Goal: Task Accomplishment & Management: Complete application form

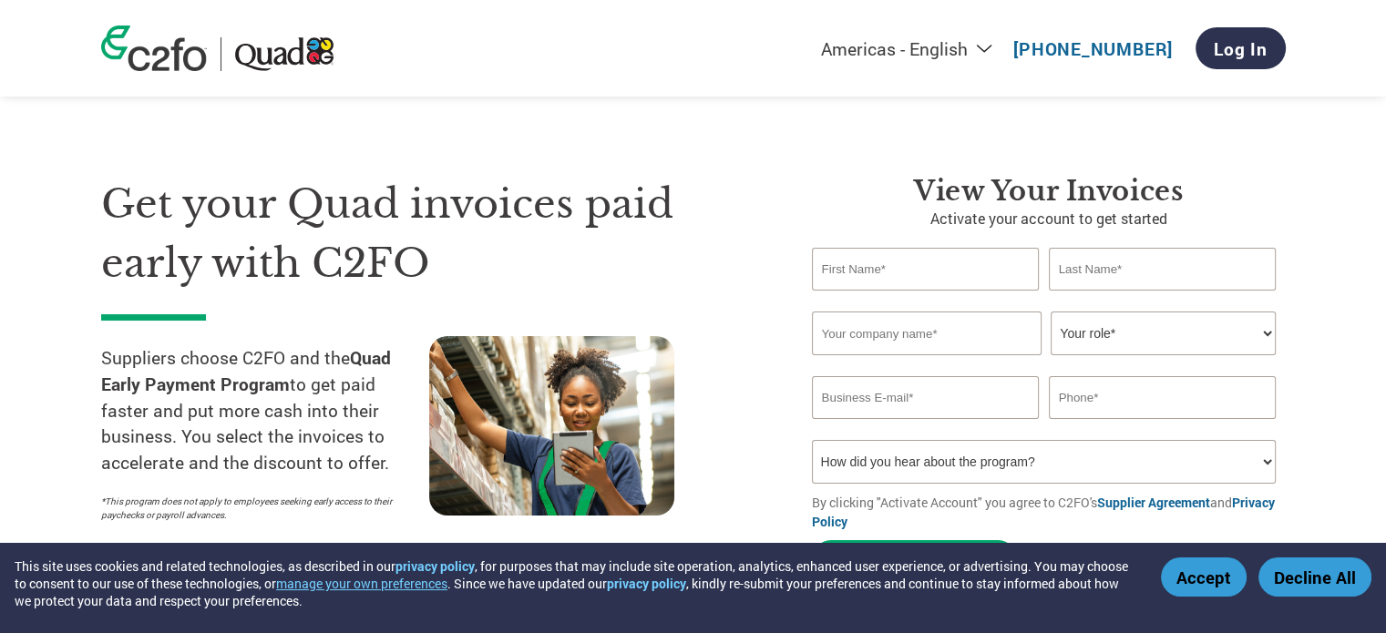
click at [898, 271] on input "text" at bounding box center [926, 269] width 228 height 43
type input "A"
type input "[PERSON_NAME]"
type input "[PERSON_NAME] INC."
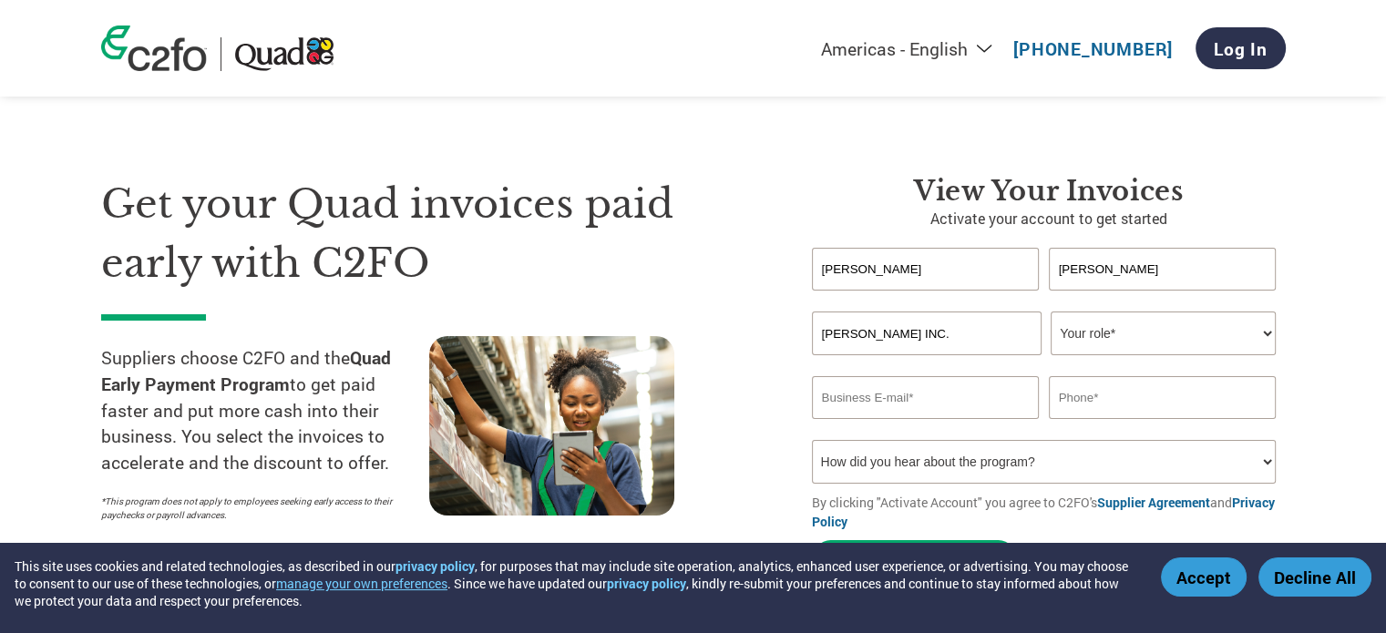
select select "OWNER_FOUNDER"
type input "[EMAIL_ADDRESS][DOMAIN_NAME]"
type input "2"
type input "2042286645"
click at [1055, 456] on select "How did you hear about the program? Received a letter Email Social Media Online…" at bounding box center [1044, 462] width 465 height 44
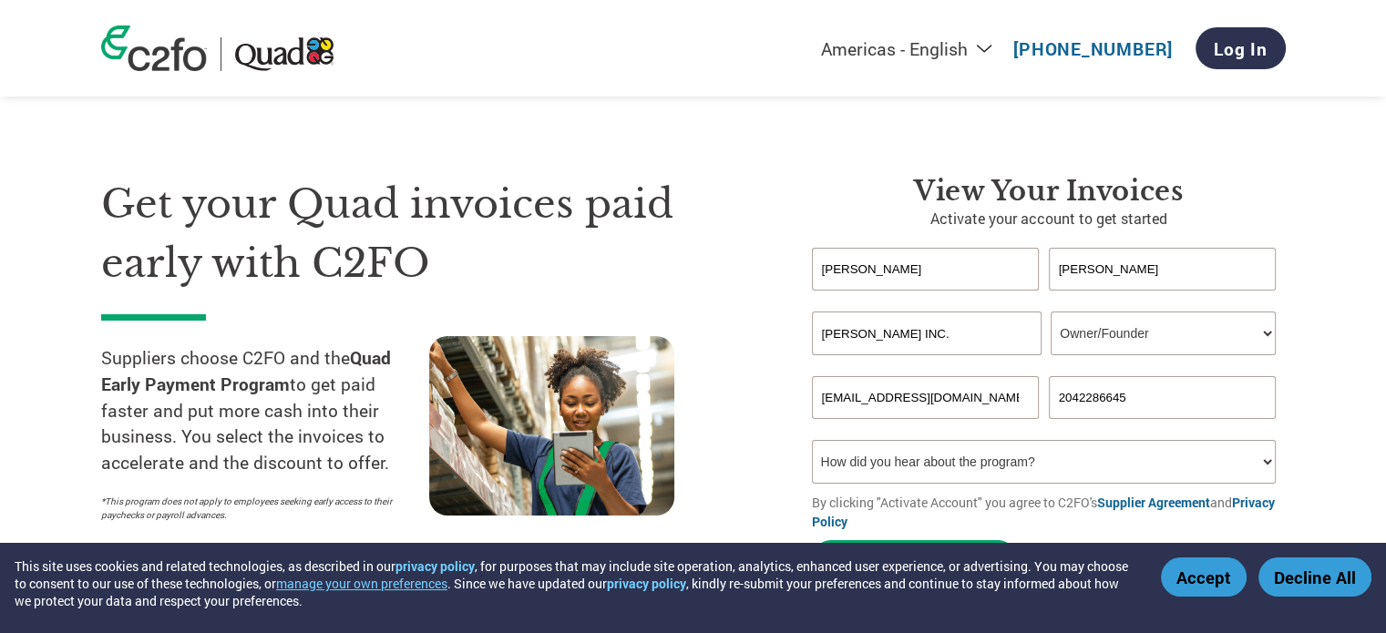
select select "Email"
click at [812, 440] on select "How did you hear about the program? Received a letter Email Social Media Online…" at bounding box center [1044, 462] width 465 height 44
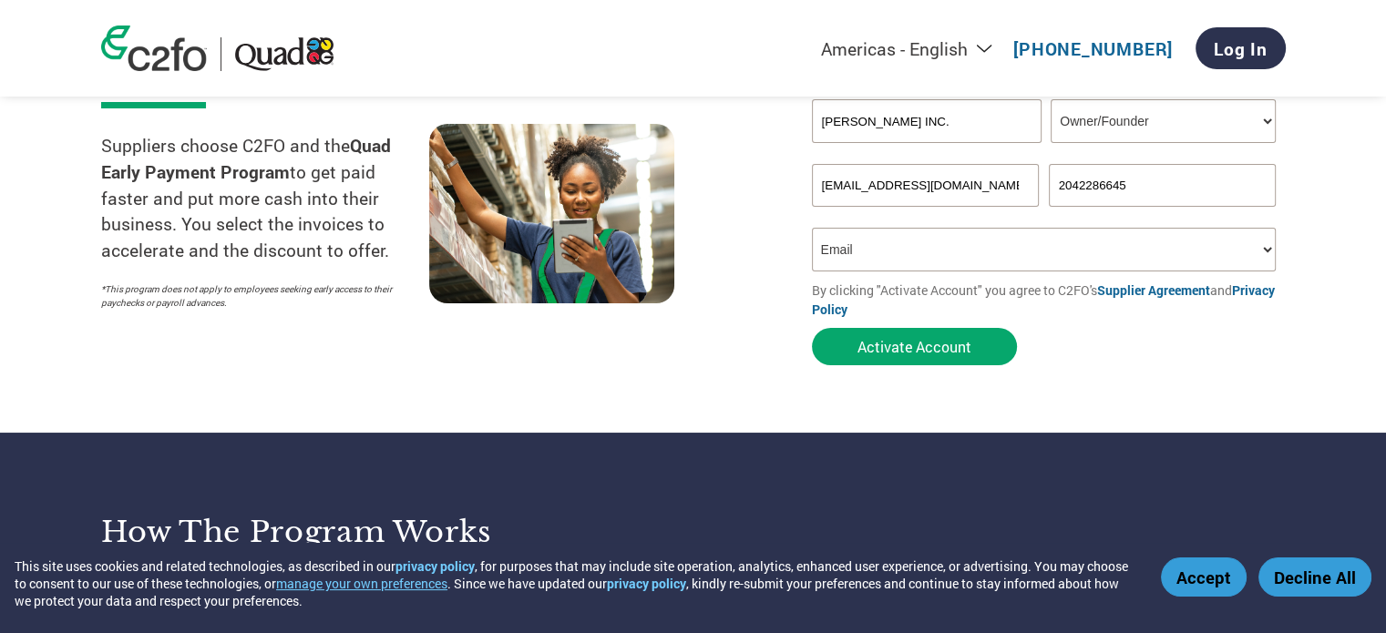
click at [915, 343] on button "Activate Account" at bounding box center [914, 346] width 205 height 37
click at [1022, 177] on input "[EMAIL_ADDRESS][DOMAIN_NAME]" at bounding box center [926, 185] width 228 height 43
type input "N"
type input "[EMAIL_ADDRESS][DOMAIN_NAME]"
click at [907, 356] on button "Activate Account" at bounding box center [914, 346] width 205 height 37
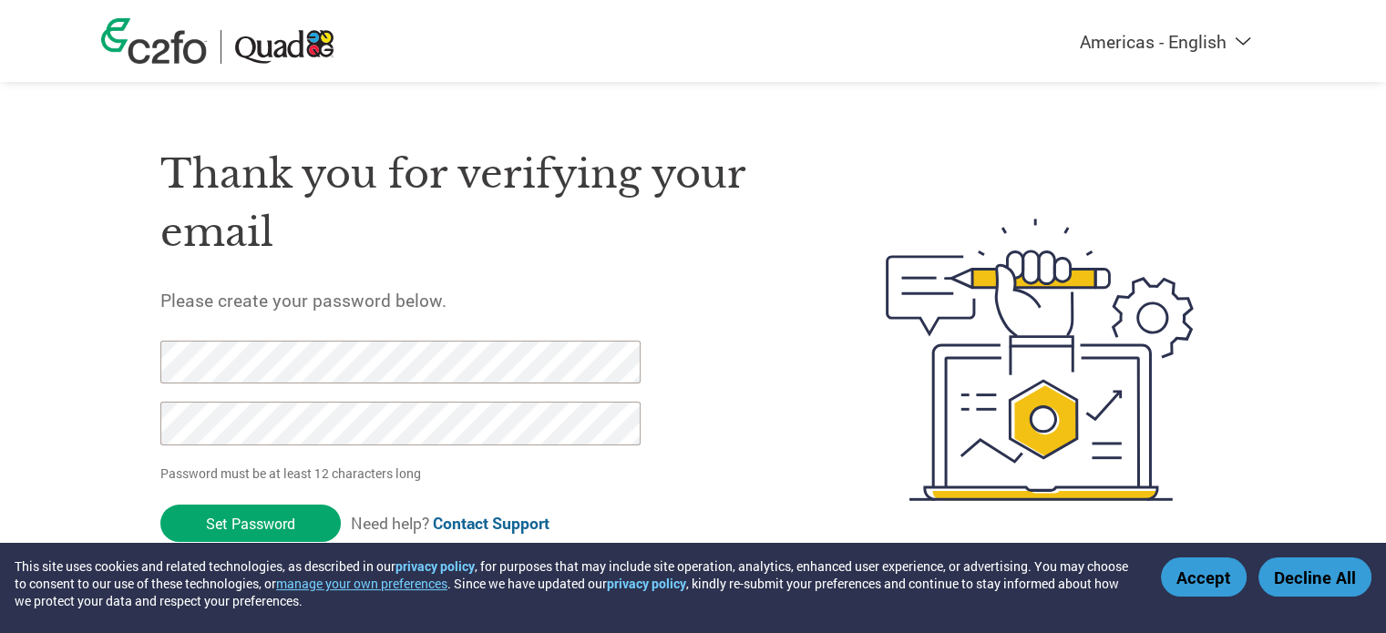
click at [280, 533] on input "Set Password" at bounding box center [250, 523] width 180 height 37
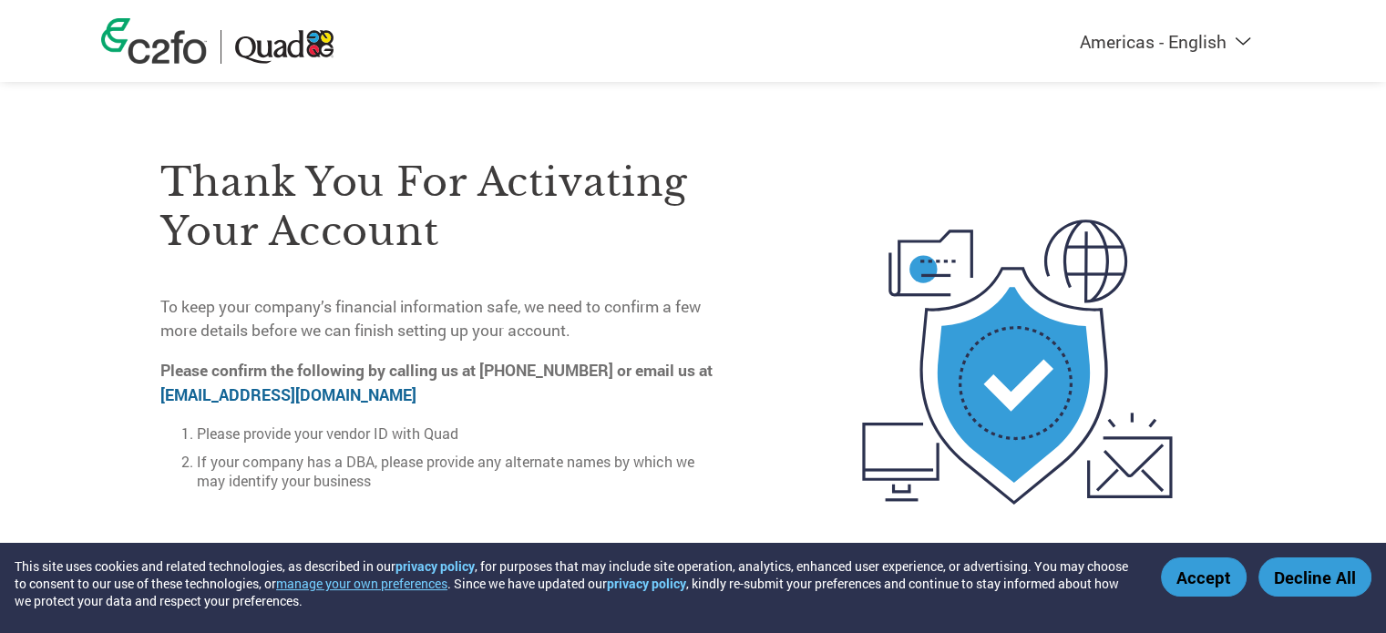
click at [233, 391] on link "[EMAIL_ADDRESS][DOMAIN_NAME]" at bounding box center [288, 394] width 256 height 21
click at [239, 395] on link "[EMAIL_ADDRESS][DOMAIN_NAME]" at bounding box center [288, 394] width 256 height 21
drag, startPoint x: 157, startPoint y: 390, endPoint x: 328, endPoint y: 406, distance: 172.1
click at [328, 406] on div "Thank you for activating your account To keep your company’s financial informat…" at bounding box center [693, 361] width 1184 height 487
copy link "[EMAIL_ADDRESS][DOMAIN_NAME]"
